Goal: Transaction & Acquisition: Purchase product/service

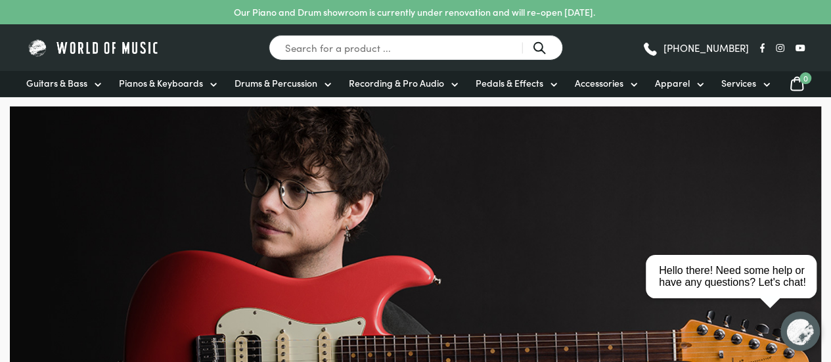
click at [300, 77] on span "Drums & Percussion" at bounding box center [276, 83] width 83 height 14
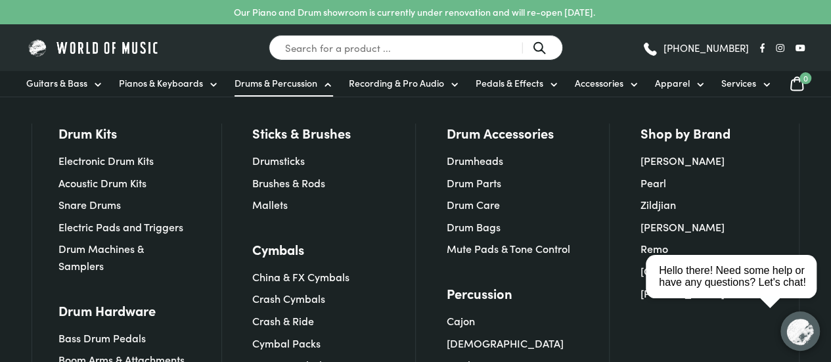
click at [121, 179] on link "Acoustic Drum Kits" at bounding box center [102, 182] width 88 height 14
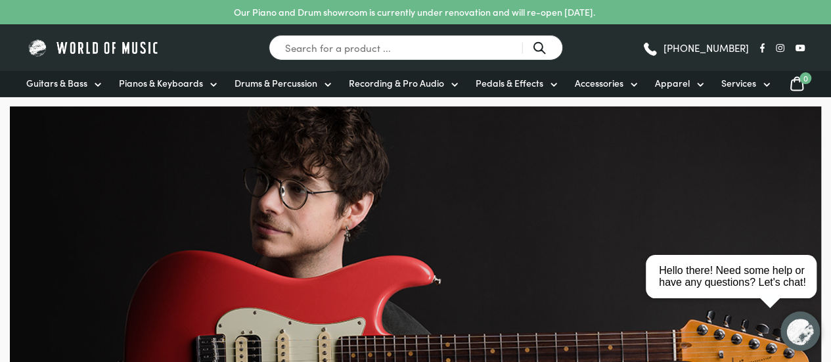
click at [305, 77] on span "Drums & Percussion" at bounding box center [276, 83] width 83 height 14
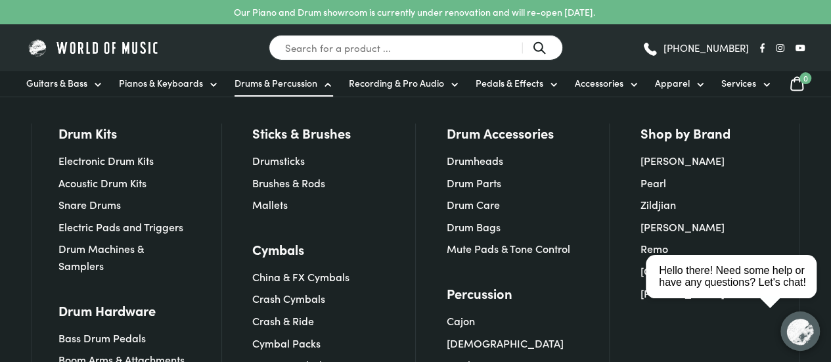
click at [144, 160] on link "Electronic Drum Kits" at bounding box center [105, 160] width 95 height 14
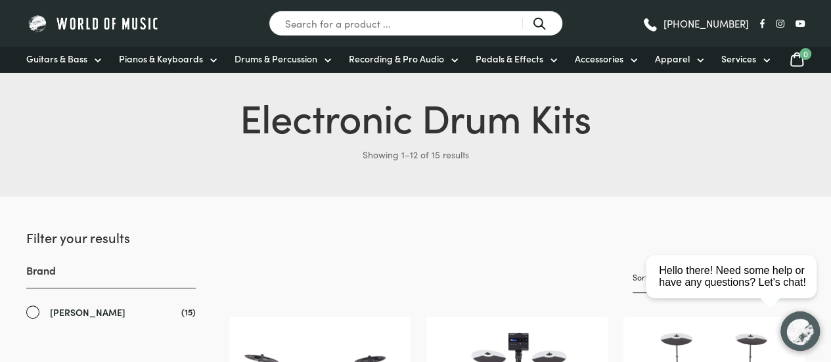
scroll to position [9, 0]
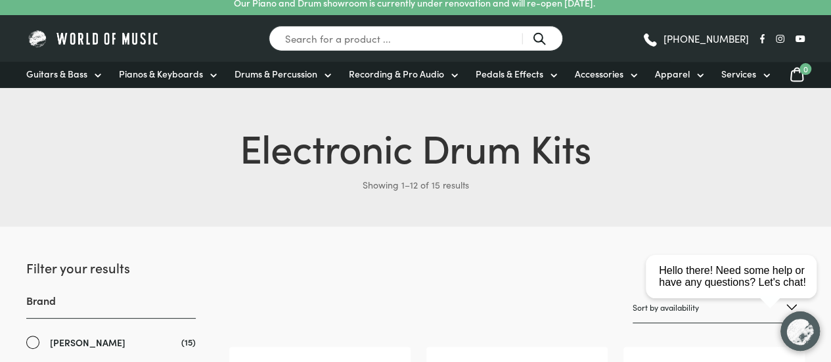
click at [269, 77] on span "Drums & Percussion" at bounding box center [276, 74] width 83 height 14
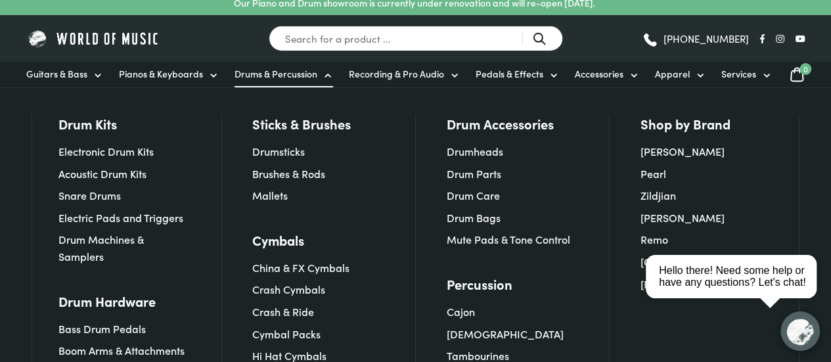
click at [114, 171] on link "Acoustic Drum Kits" at bounding box center [102, 173] width 88 height 14
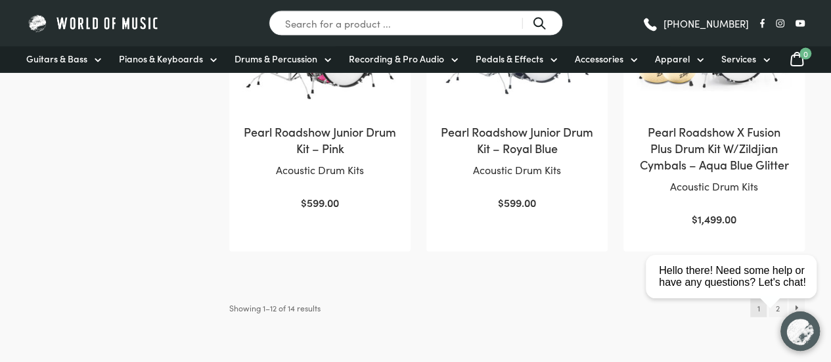
scroll to position [1365, 0]
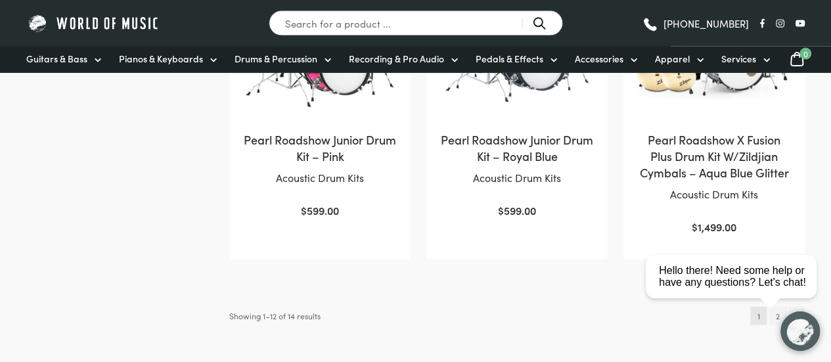
click at [730, 148] on h2 "Pearl Roadshow X Fusion Plus Drum Kit W/Zildjian Cymbals – Aqua Blue Glitter" at bounding box center [714, 156] width 155 height 50
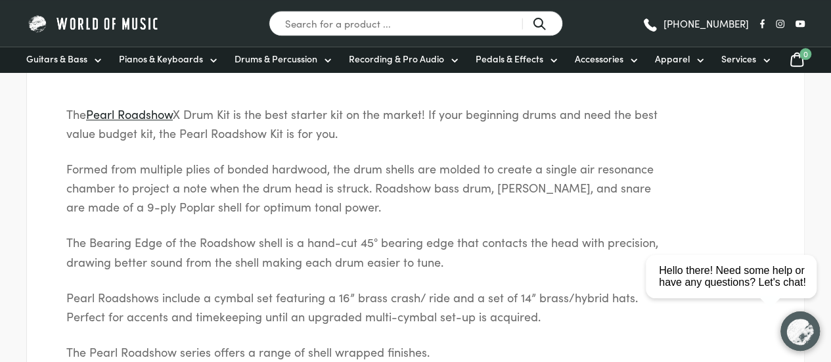
scroll to position [734, 0]
